Goal: Find specific page/section: Find specific page/section

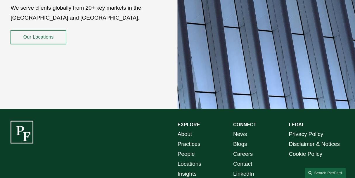
scroll to position [984, 0]
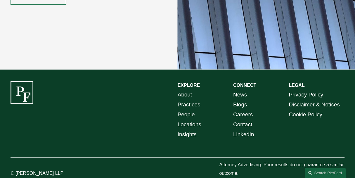
click at [185, 90] on link "About" at bounding box center [185, 95] width 14 height 10
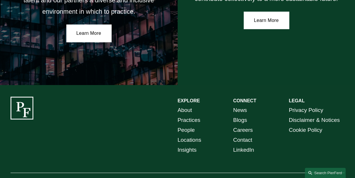
scroll to position [1012, 0]
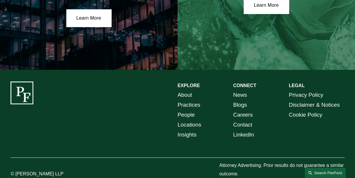
click at [318, 172] on link "Search this site" at bounding box center [325, 173] width 41 height 10
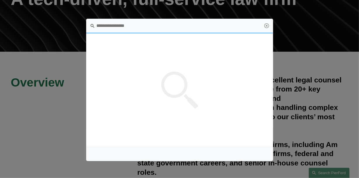
scroll to position [0, 0]
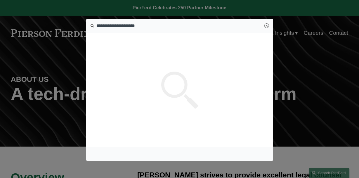
type input "**********"
